Goal: Information Seeking & Learning: Check status

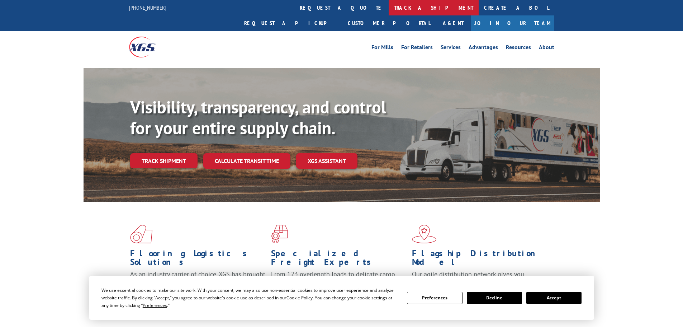
click at [389, 8] on link "track a shipment" at bounding box center [434, 7] width 90 height 15
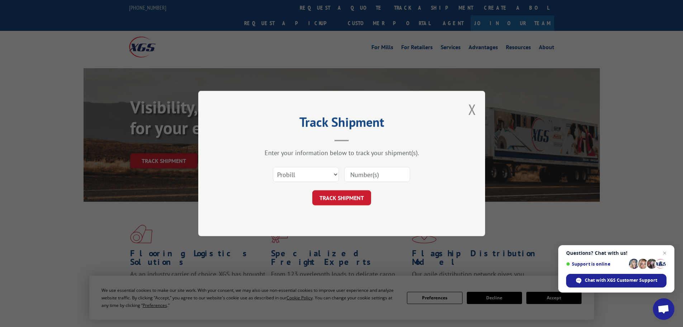
paste input "0408086291"
type input "0408086291"
click at [347, 197] on button "TRACK SHIPMENT" at bounding box center [341, 197] width 59 height 15
